Goal: Information Seeking & Learning: Learn about a topic

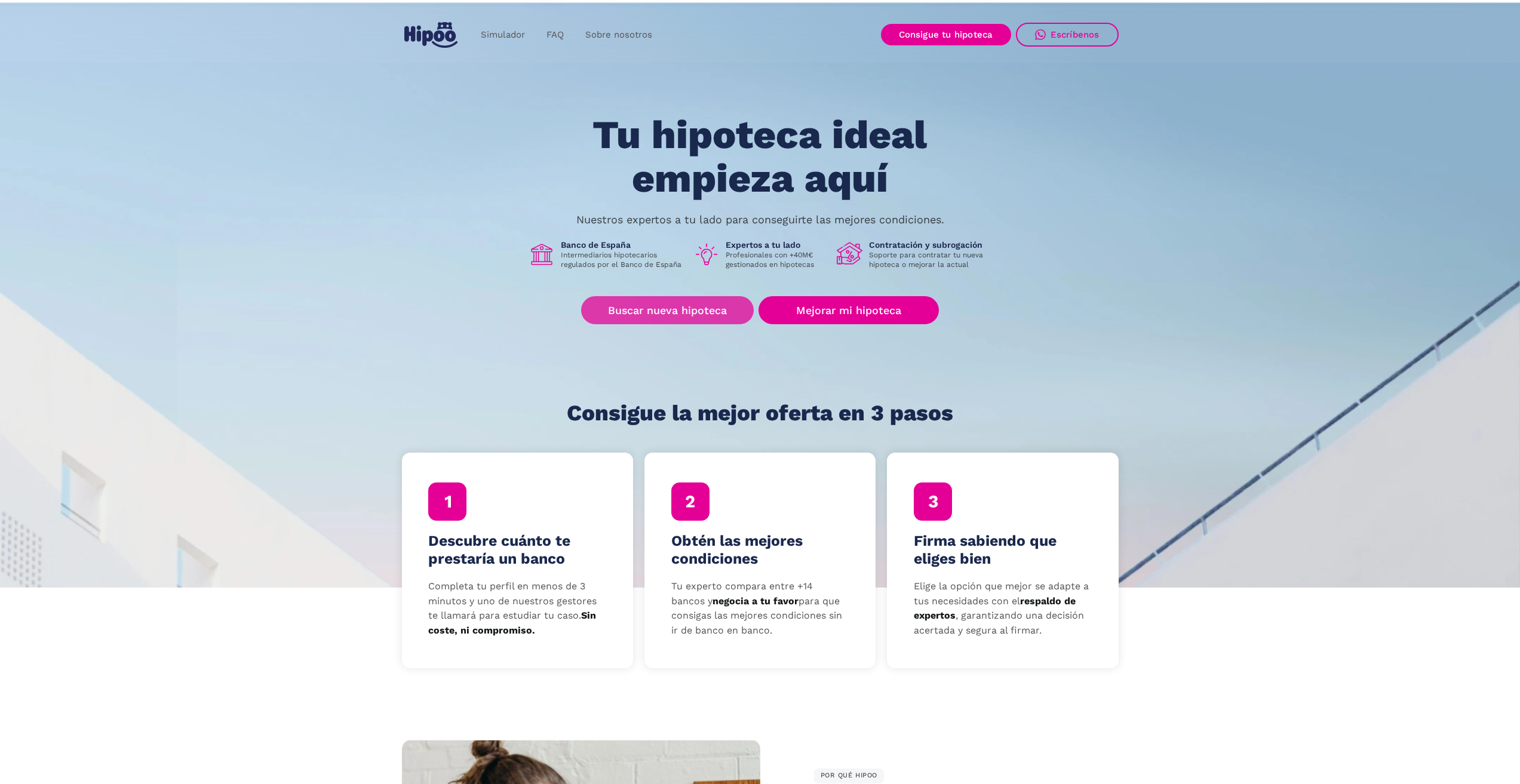
click at [634, 307] on link "Buscar nueva hipoteca" at bounding box center [668, 310] width 173 height 28
click at [636, 313] on link "Buscar nueva hipoteca" at bounding box center [668, 310] width 173 height 28
click at [687, 310] on link "Buscar nueva hipoteca" at bounding box center [668, 310] width 173 height 28
click at [661, 310] on link "Buscar nueva hipoteca" at bounding box center [668, 310] width 173 height 28
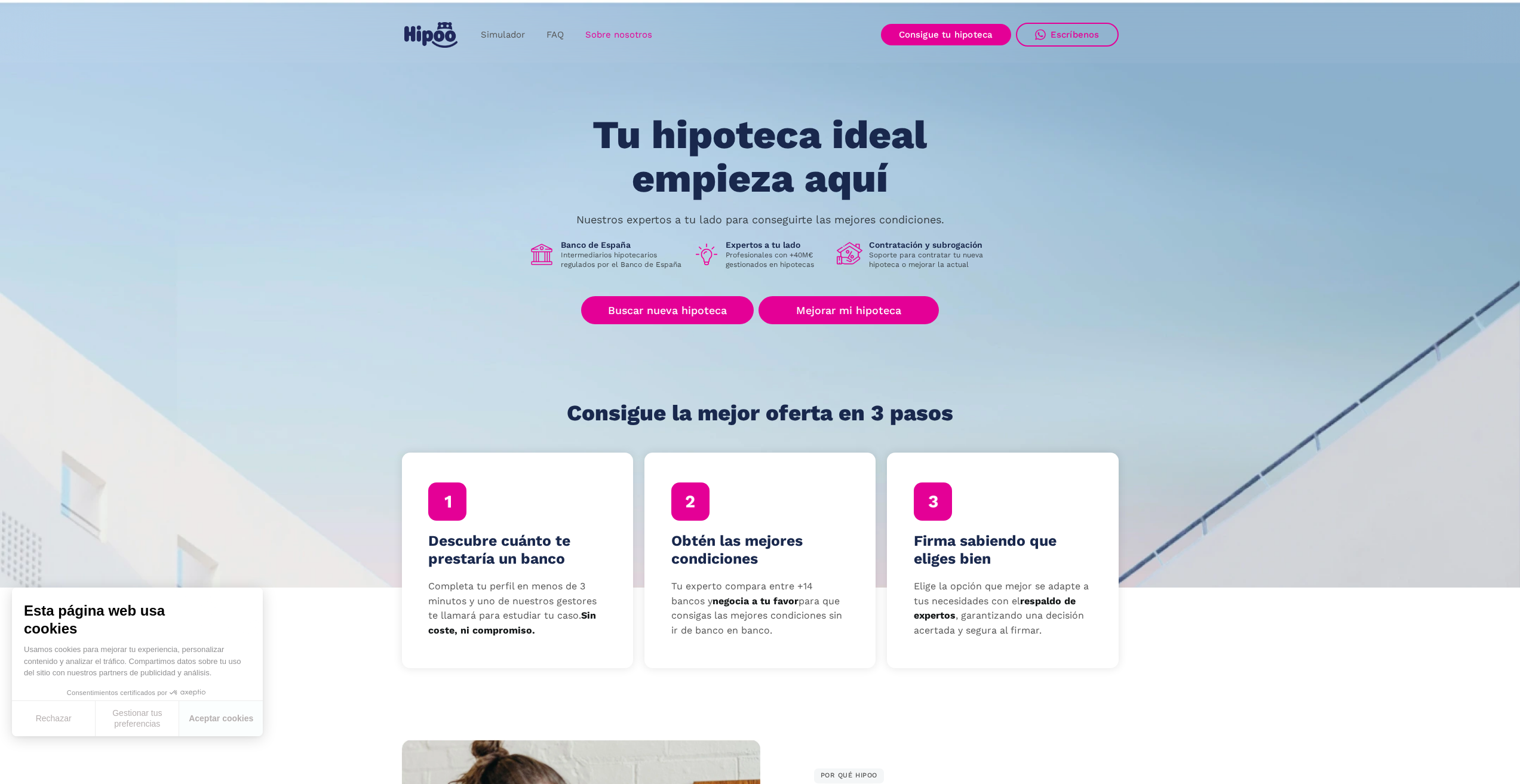
click at [617, 31] on link "Sobre nosotros" at bounding box center [619, 35] width 88 height 23
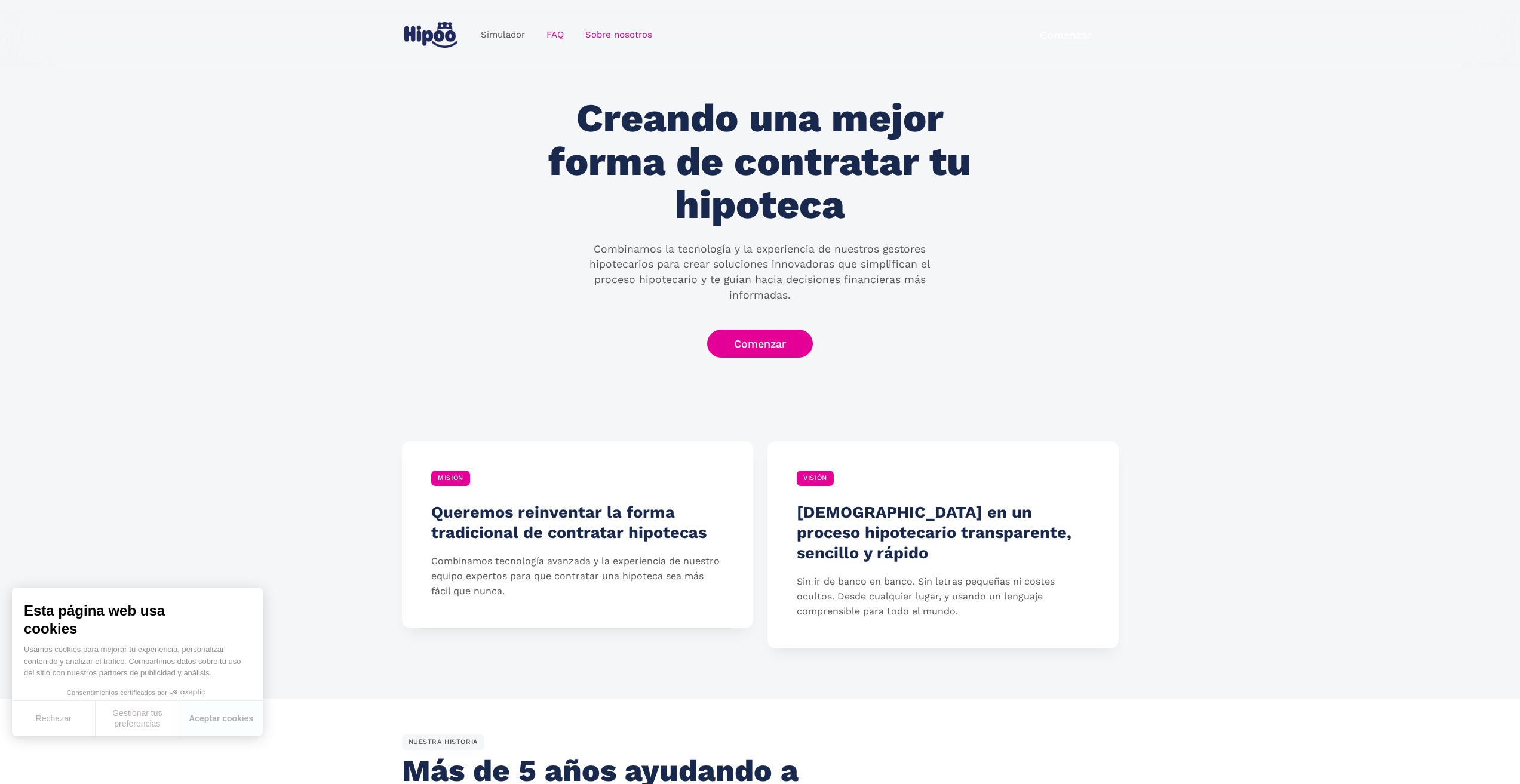
click at [560, 31] on link "FAQ" at bounding box center [555, 35] width 39 height 23
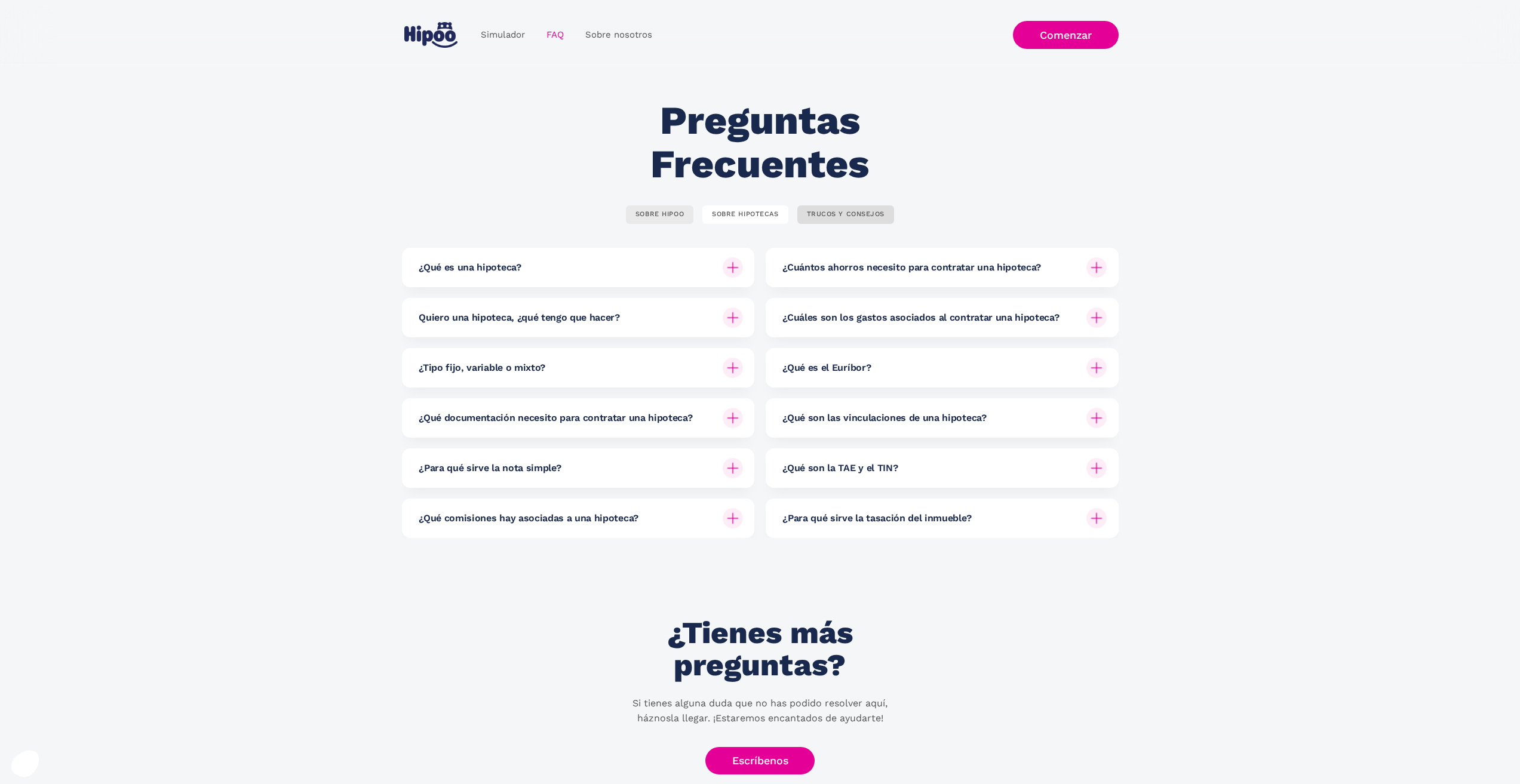
click at [664, 208] on link "SOBRE HIPOO" at bounding box center [659, 214] width 67 height 18
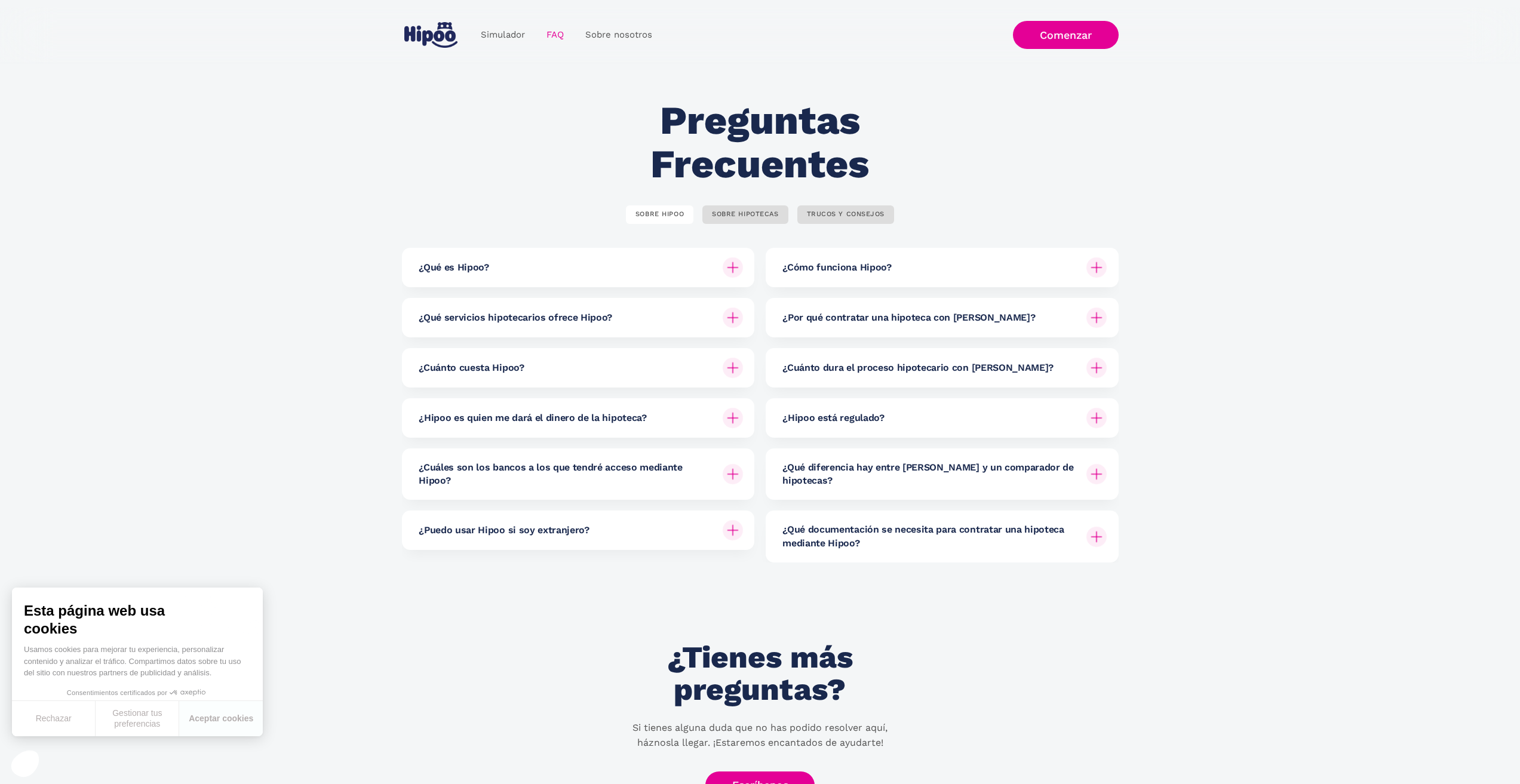
click at [724, 365] on div at bounding box center [733, 368] width 29 height 29
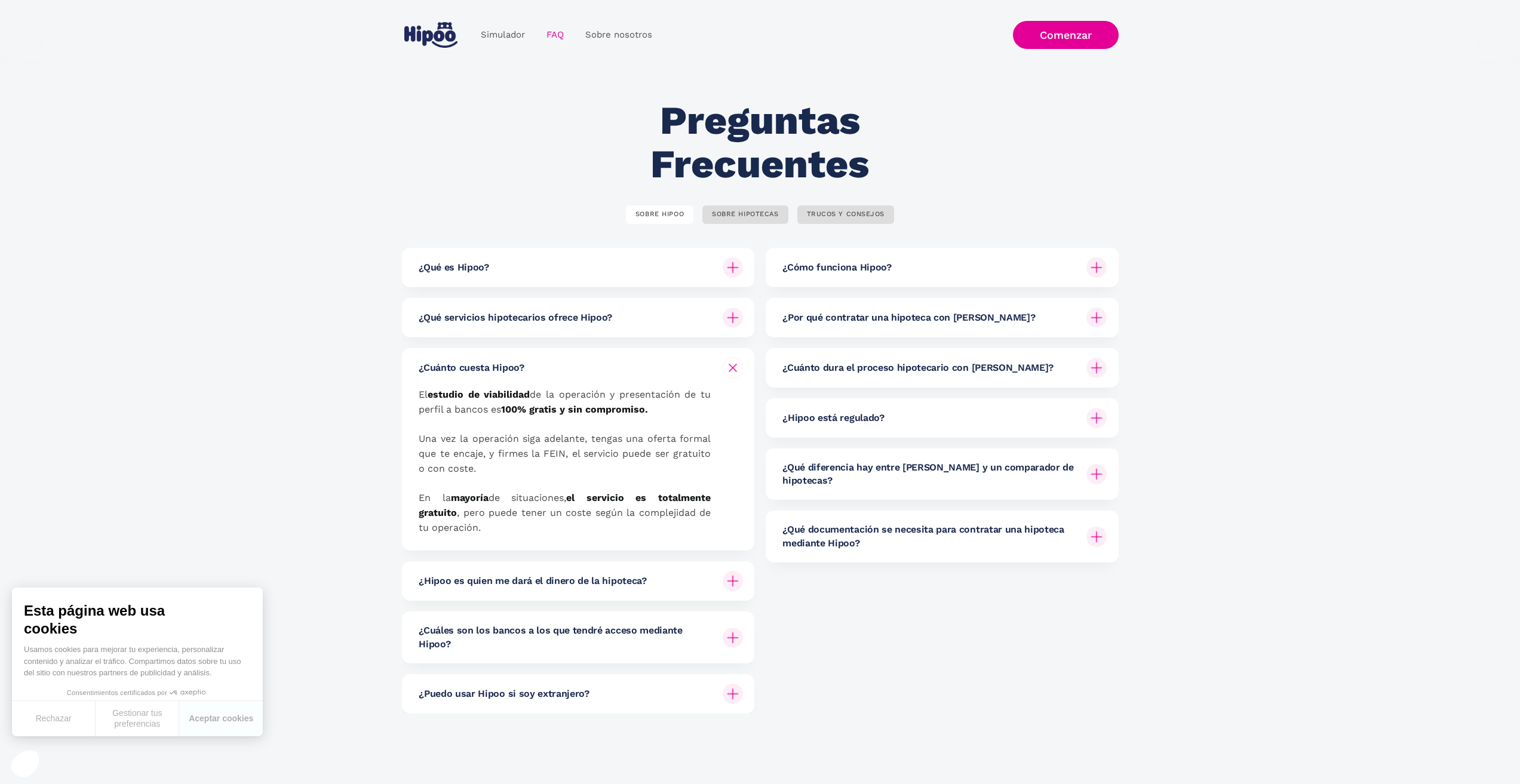
click at [651, 589] on div "¿Hipoo es quien me dará el dinero de la hipoteca?" at bounding box center [580, 581] width 324 height 39
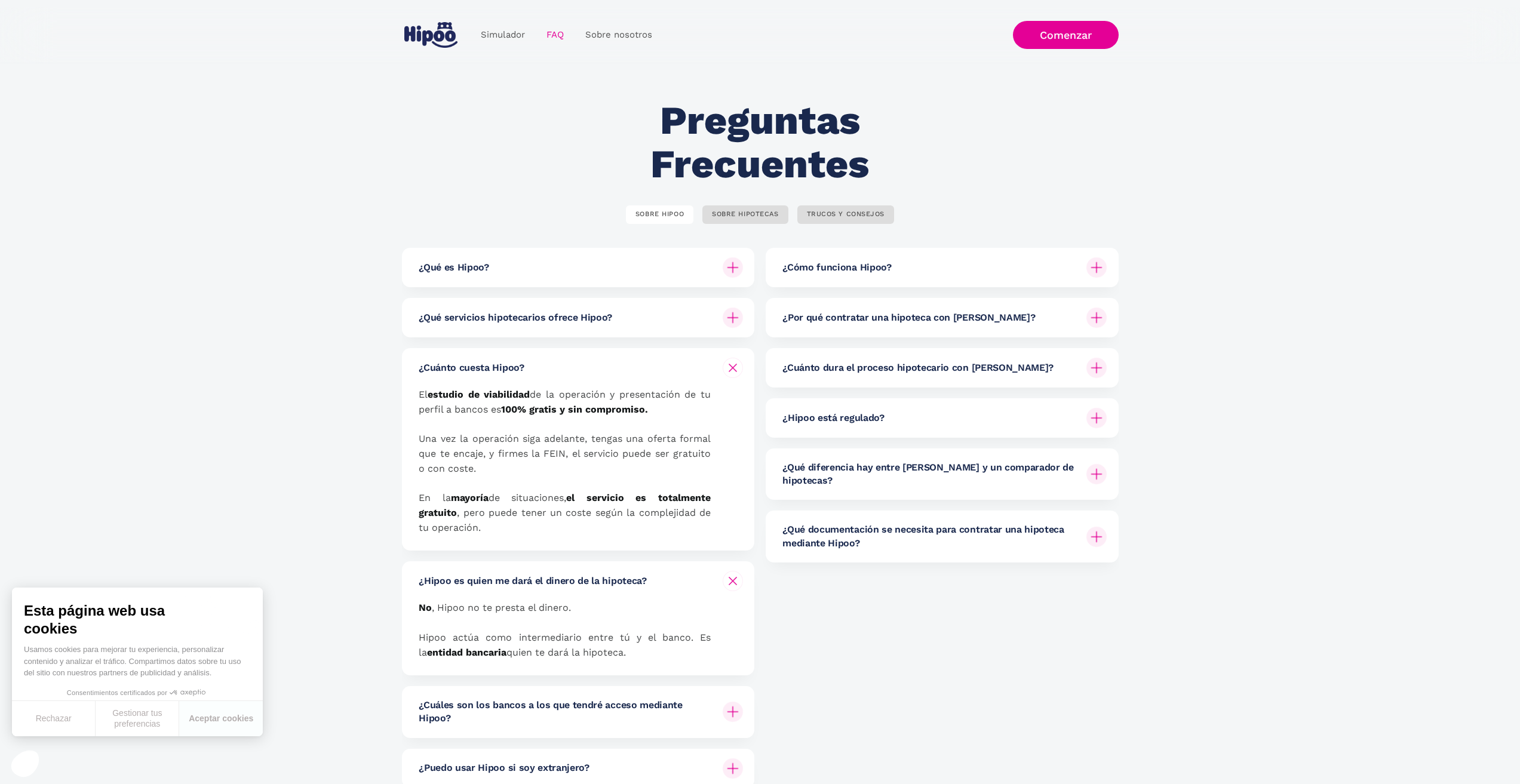
click at [691, 572] on div "¿Hipoo es quien me dará el dinero de la hipoteca?" at bounding box center [580, 581] width 324 height 39
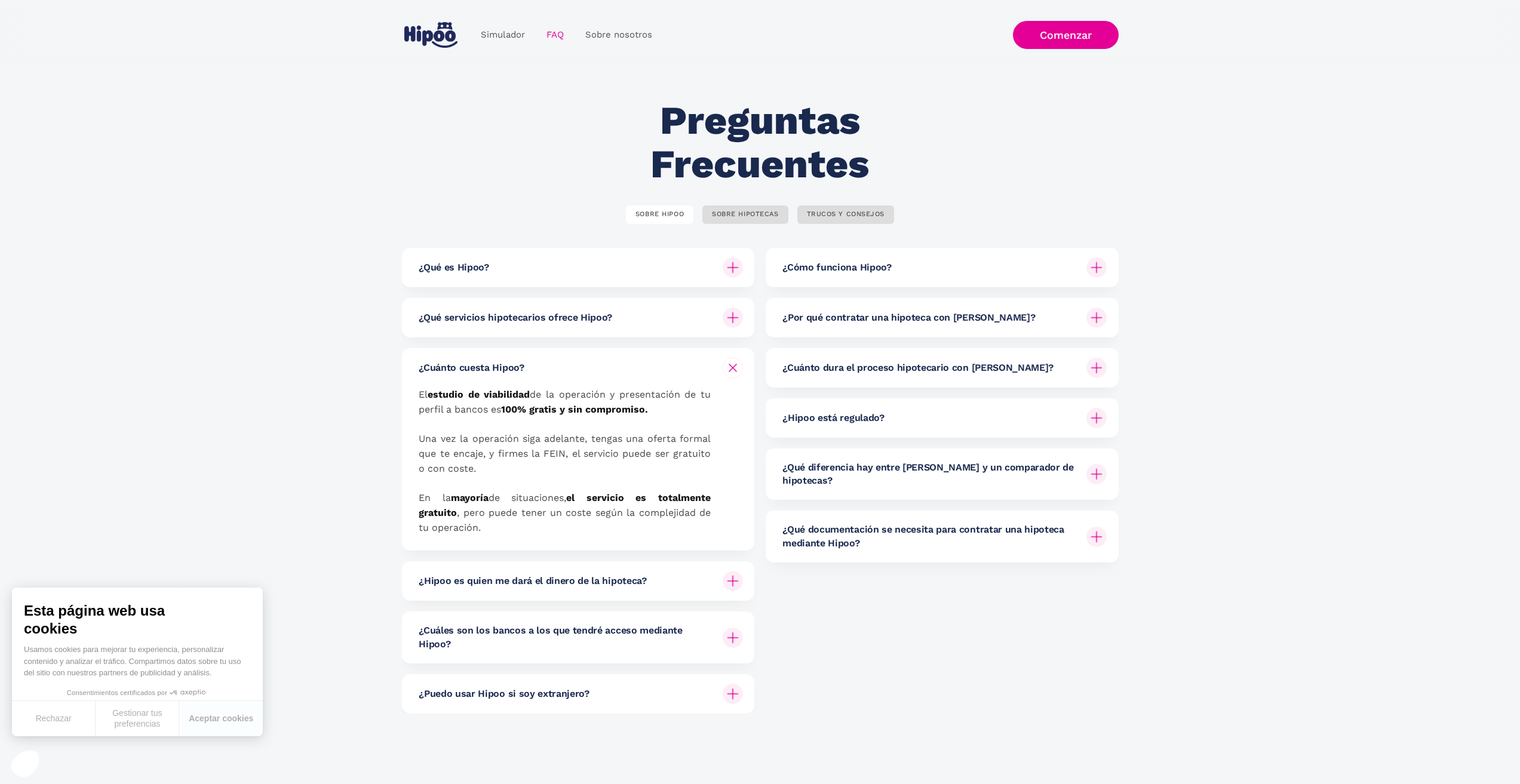
click at [697, 635] on h6 "¿Cuáles son los bancos a los que tendré acceso mediante Hipoo?" at bounding box center [566, 637] width 295 height 27
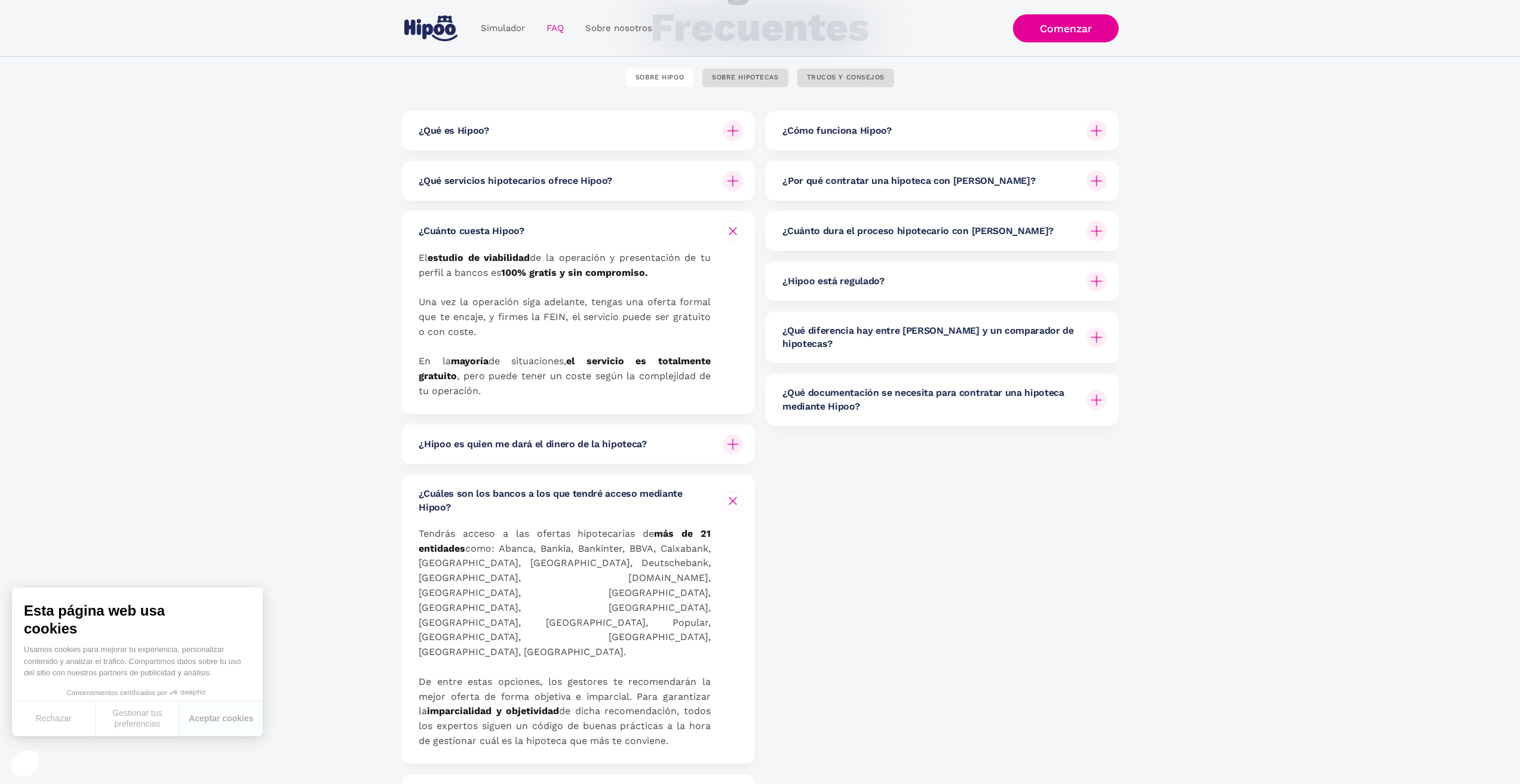
scroll to position [179, 0]
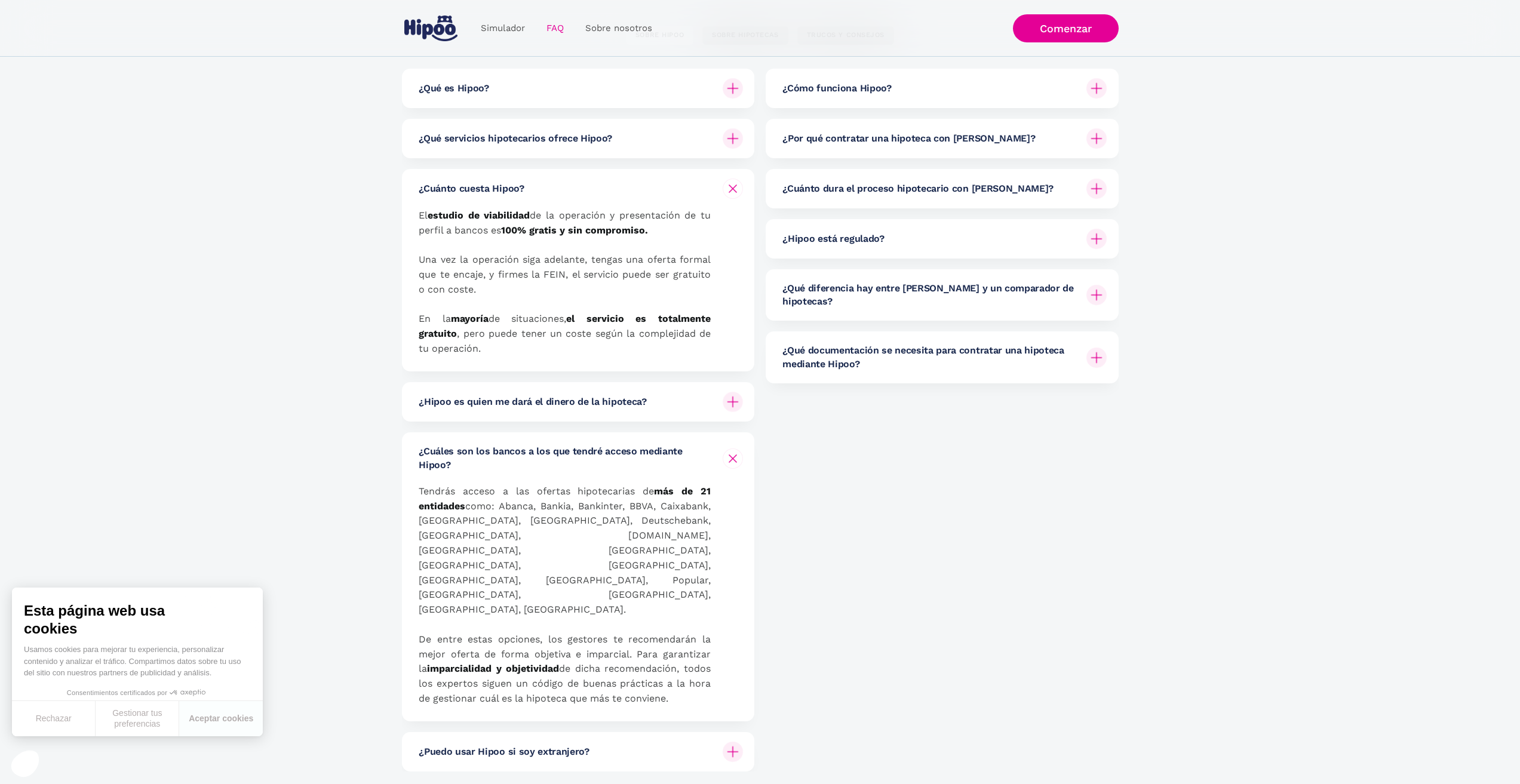
click at [735, 462] on img at bounding box center [732, 458] width 14 height 14
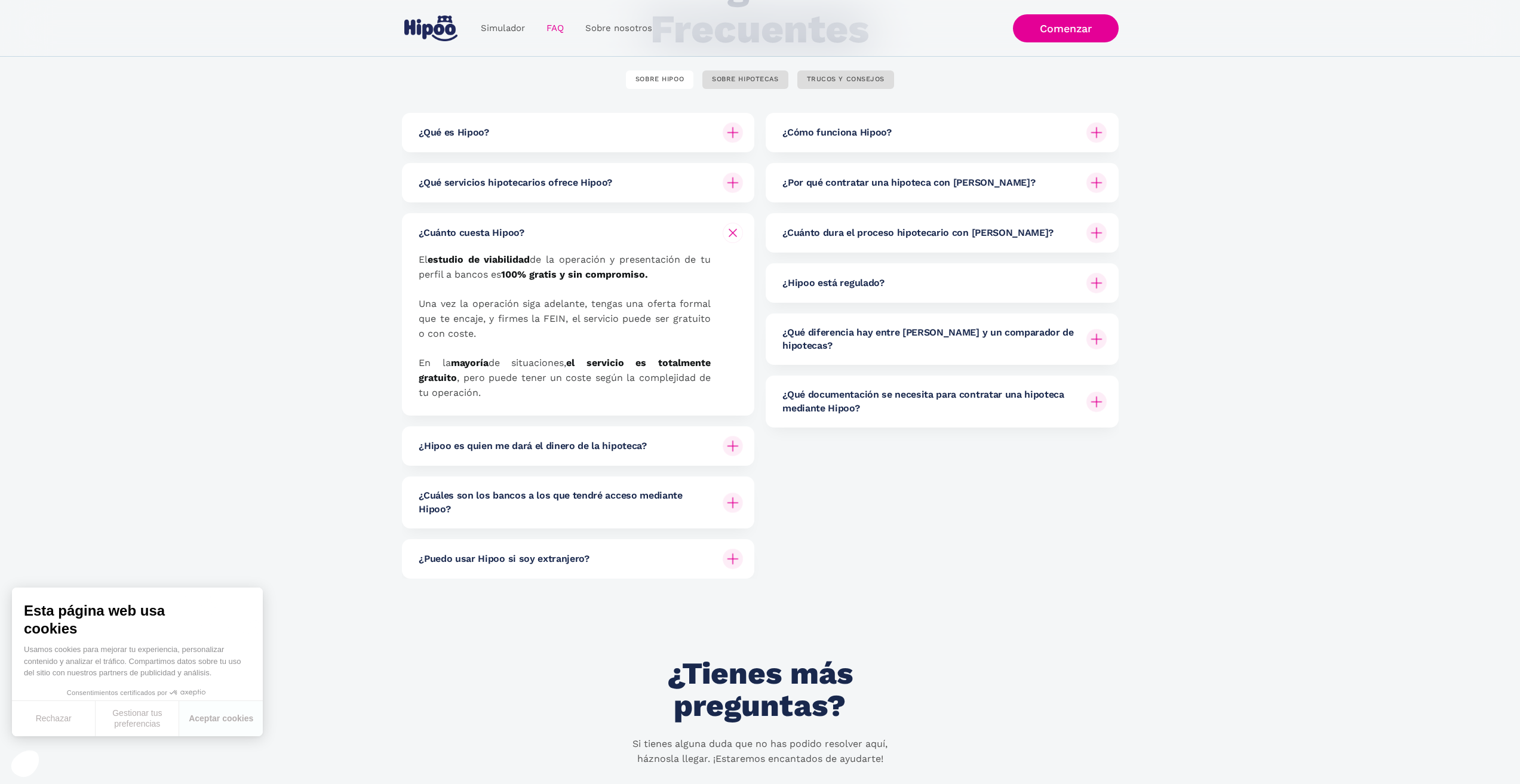
scroll to position [60, 0]
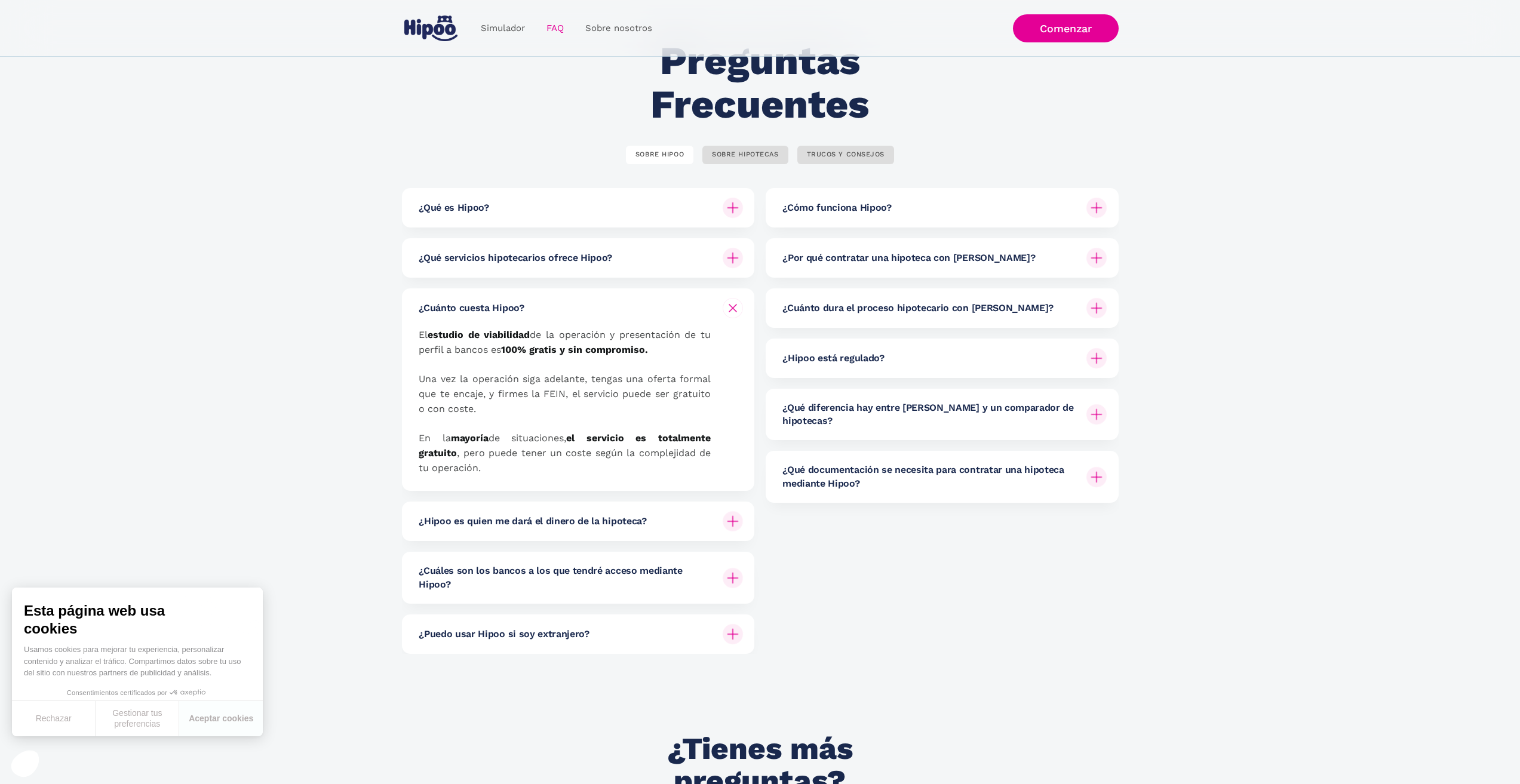
click at [963, 301] on h6 "¿Cuánto dura el proceso hipotecario con [PERSON_NAME]?" at bounding box center [918, 307] width 271 height 13
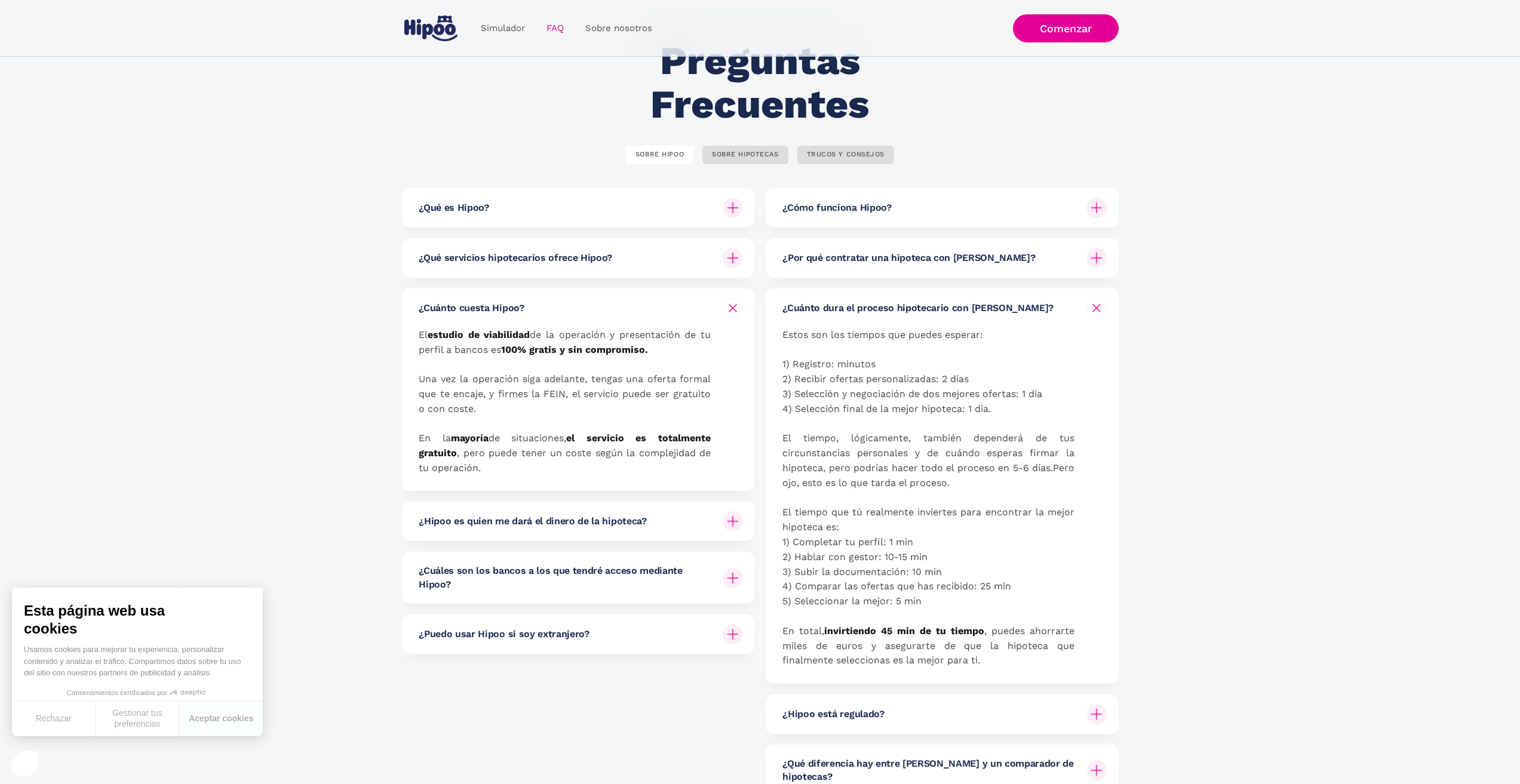
click at [1090, 299] on div "¿Cuánto dura el proceso hipotecario con [PERSON_NAME]?" at bounding box center [944, 308] width 324 height 39
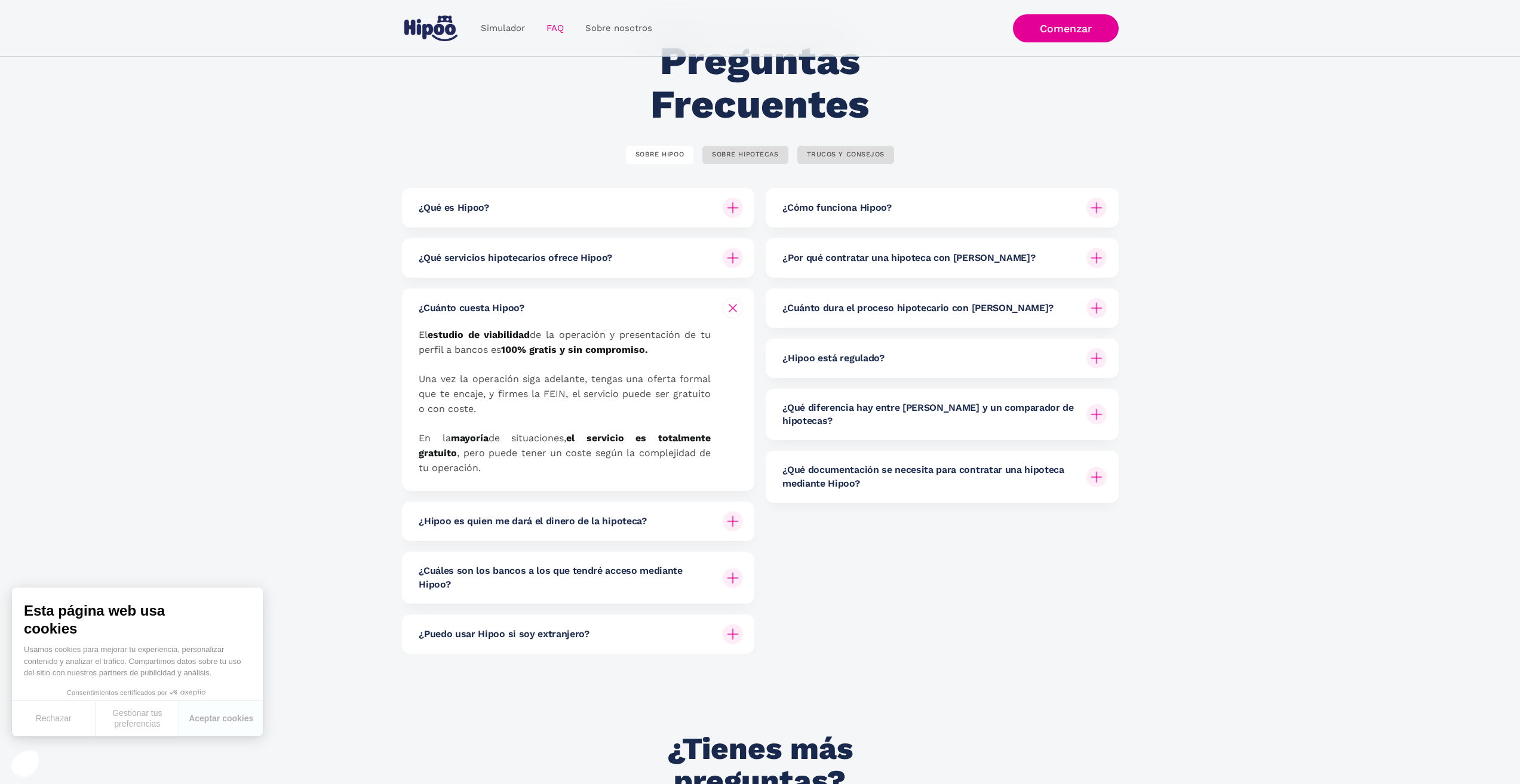
click at [1059, 258] on div "¿Por qué contratar una hipoteca con [PERSON_NAME]?" at bounding box center [944, 258] width 324 height 39
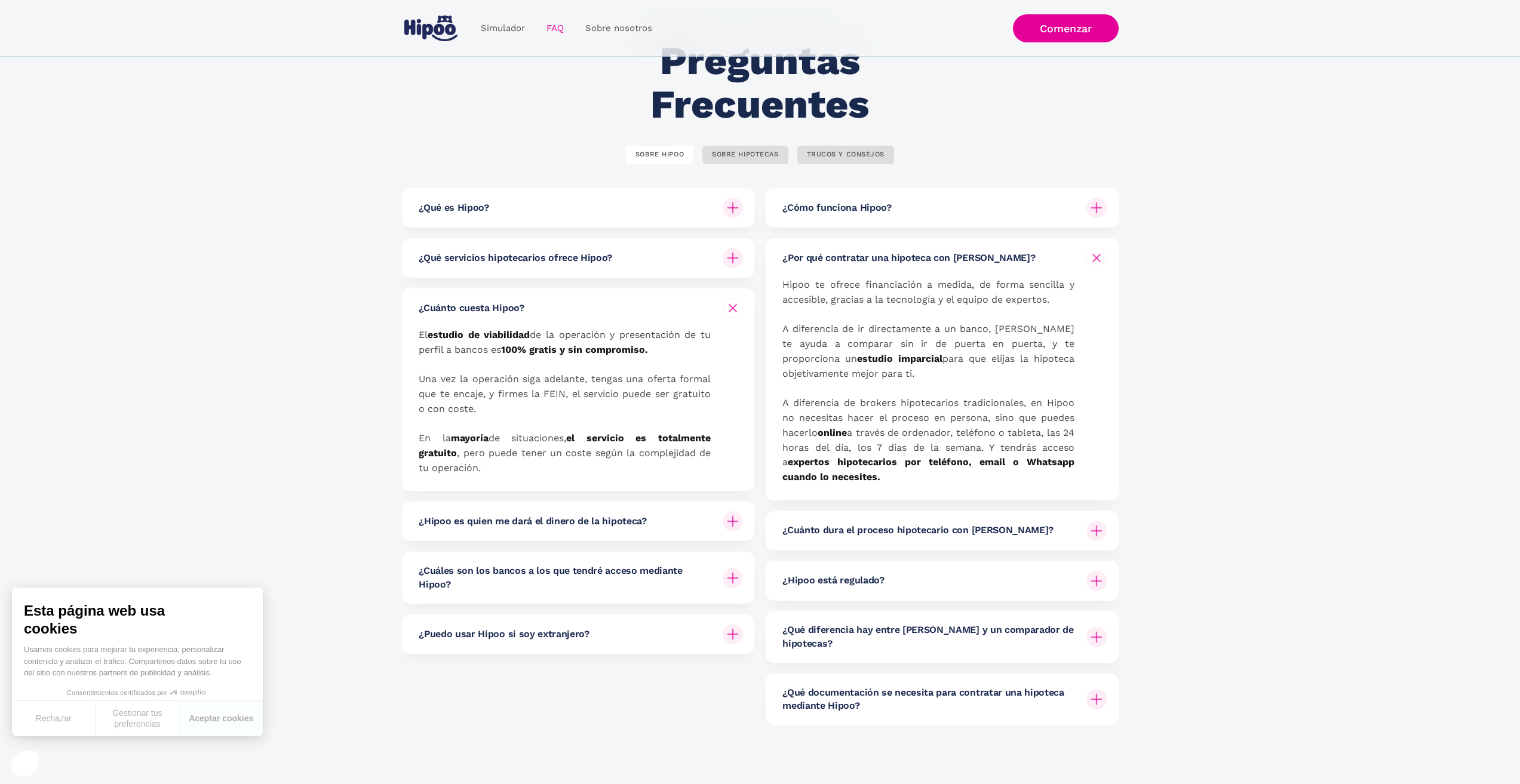
click at [1091, 263] on img at bounding box center [1096, 257] width 14 height 14
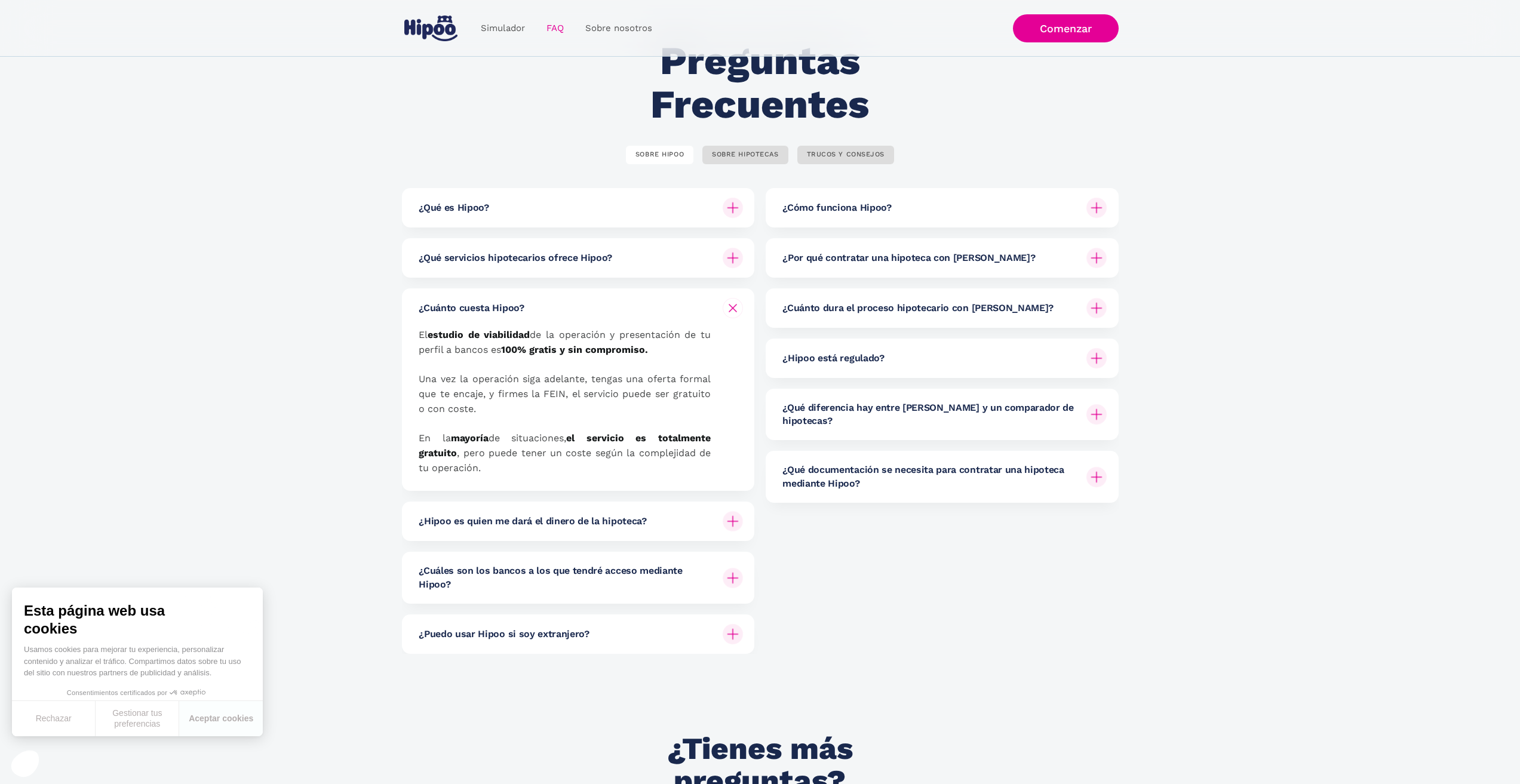
scroll to position [0, 0]
